Goal: Unclear: Browse casually

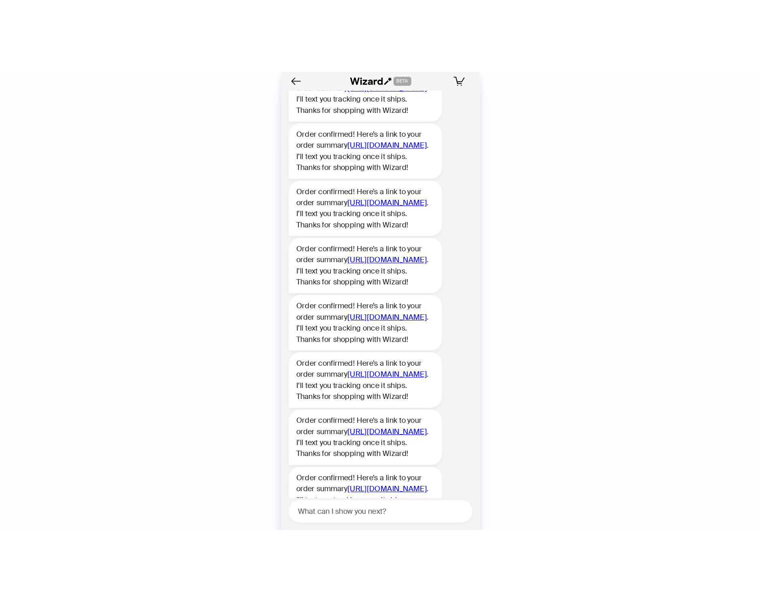
scroll to position [1253, 0]
